Goal: Information Seeking & Learning: Learn about a topic

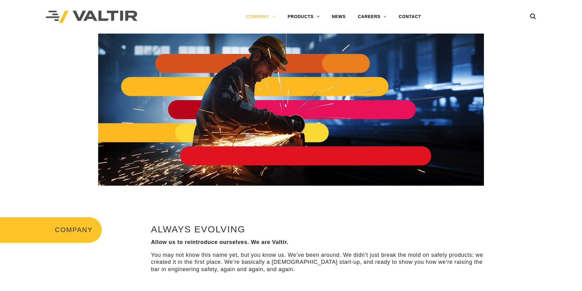
scroll to position [92, 0]
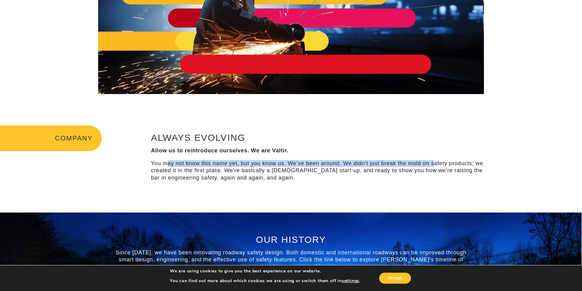
drag, startPoint x: 168, startPoint y: 165, endPoint x: 434, endPoint y: 167, distance: 266.7
click at [434, 167] on p "You may not know this name yet, but you know us. We’ve been around. We didn’t j…" at bounding box center [320, 170] width 338 height 21
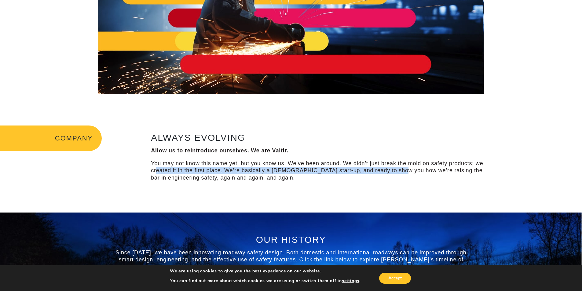
drag, startPoint x: 207, startPoint y: 171, endPoint x: 393, endPoint y: 170, distance: 186.7
click at [393, 170] on p "You may not know this name yet, but you know us. We’ve been around. We didn’t j…" at bounding box center [320, 170] width 338 height 21
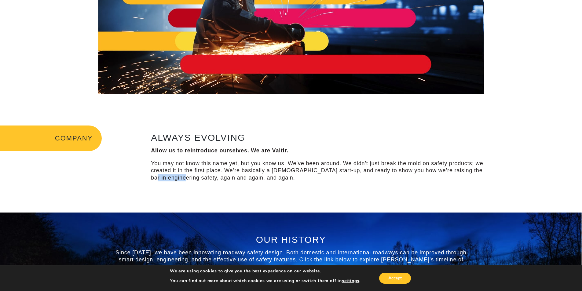
drag, startPoint x: 160, startPoint y: 179, endPoint x: 187, endPoint y: 179, distance: 27.2
click at [187, 179] on p "You may not know this name yet, but you know us. We’ve been around. We didn’t j…" at bounding box center [320, 170] width 338 height 21
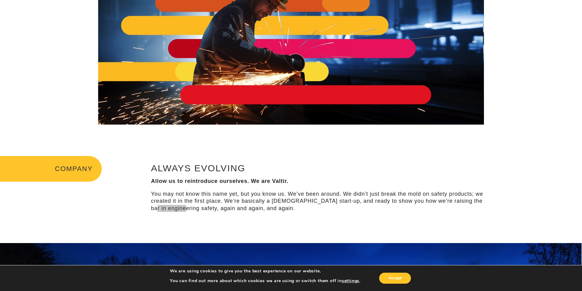
scroll to position [0, 0]
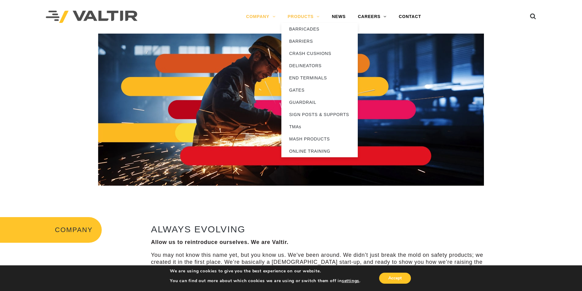
click at [303, 16] on link "PRODUCTS" at bounding box center [303, 17] width 44 height 12
